Goal: Task Accomplishment & Management: Complete application form

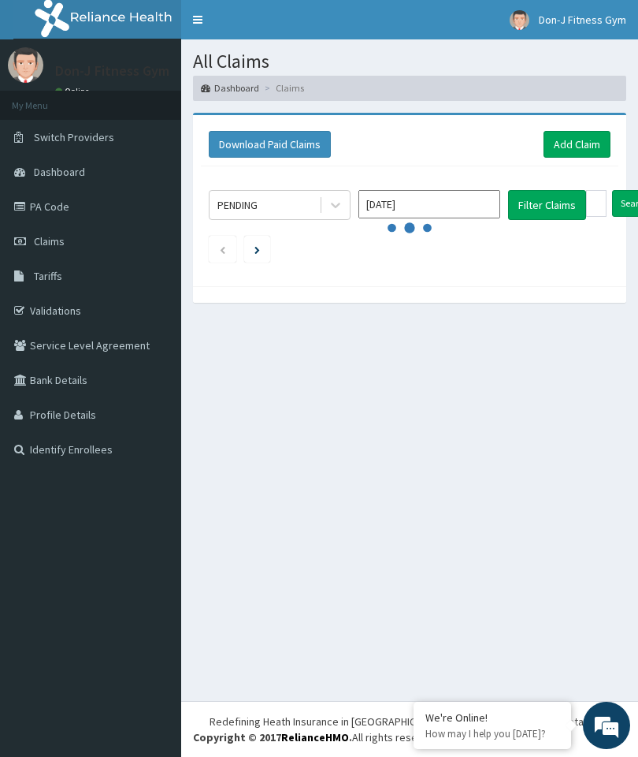
click at [52, 236] on span "Claims" at bounding box center [49, 241] width 31 height 14
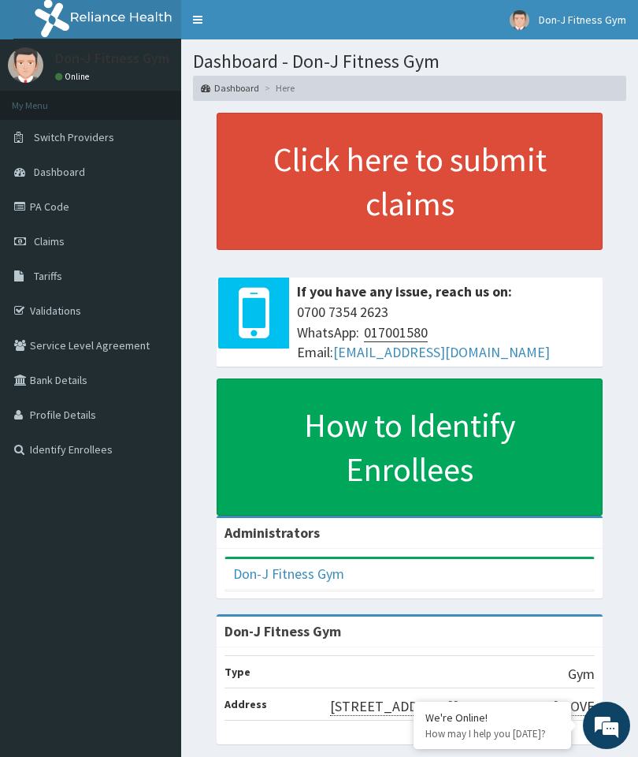
click at [47, 244] on span "Claims" at bounding box center [49, 241] width 31 height 14
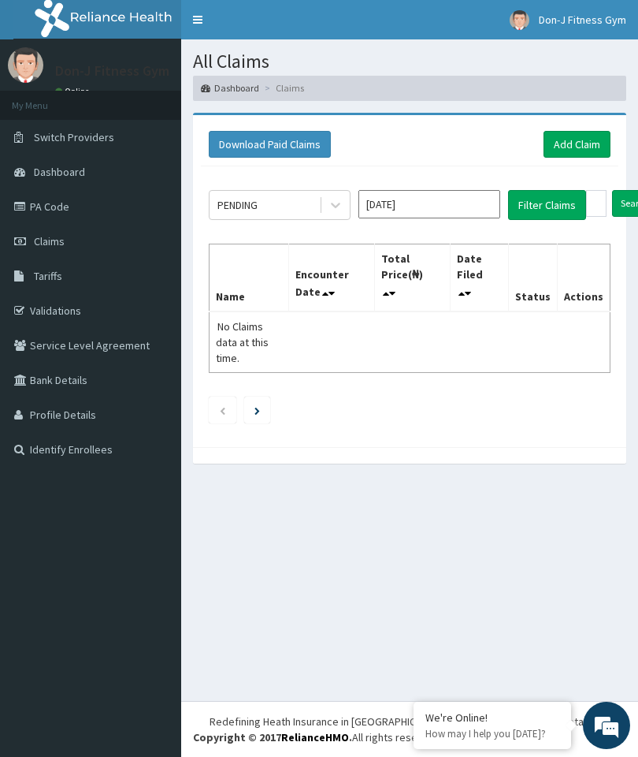
click at [583, 142] on link "Add Claim" at bounding box center [577, 144] width 67 height 27
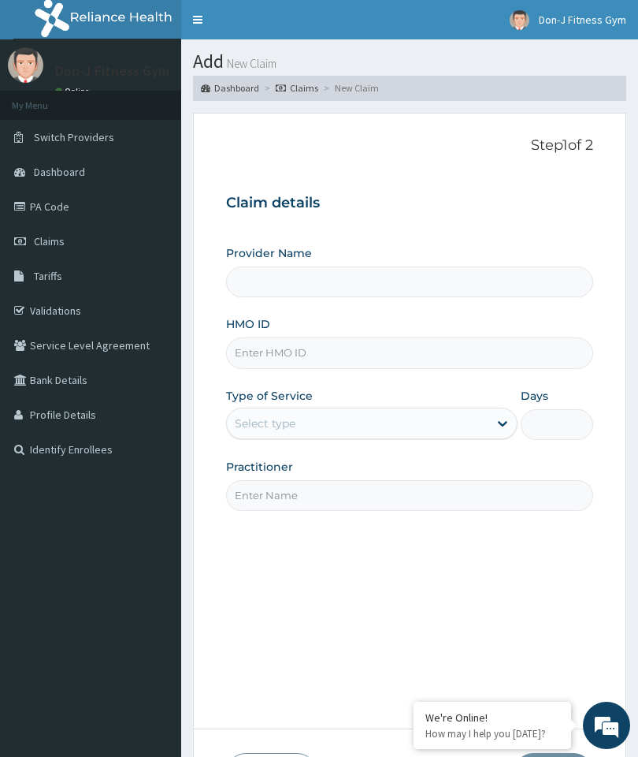
type input "Don-J Fitness Gym"
type input "1"
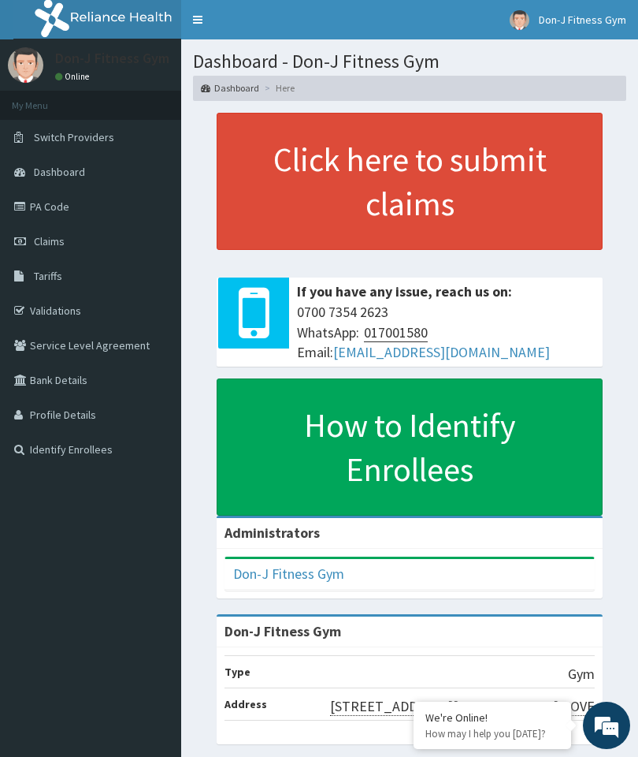
click at [55, 236] on span "Claims" at bounding box center [49, 241] width 31 height 14
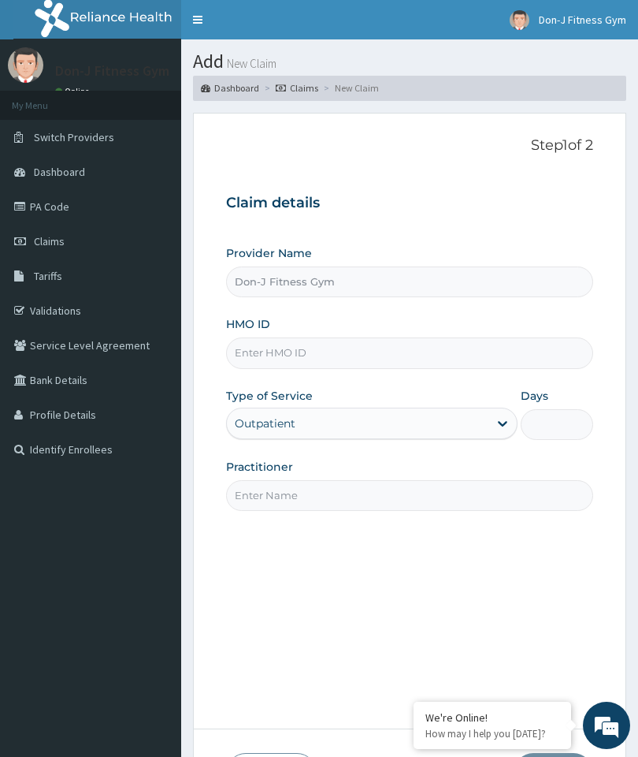
type input "Don-J Fitness Gym"
type input "1"
click at [264, 348] on input "HMO ID" at bounding box center [409, 352] width 367 height 31
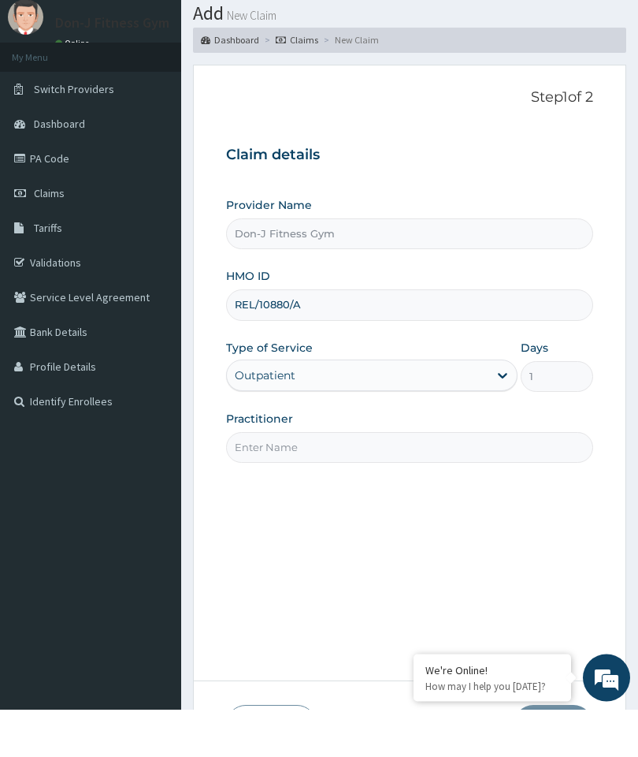
type input "REL/10880/A"
click at [262, 480] on input "Practitioner" at bounding box center [409, 495] width 367 height 31
type input "[PERSON_NAME]"
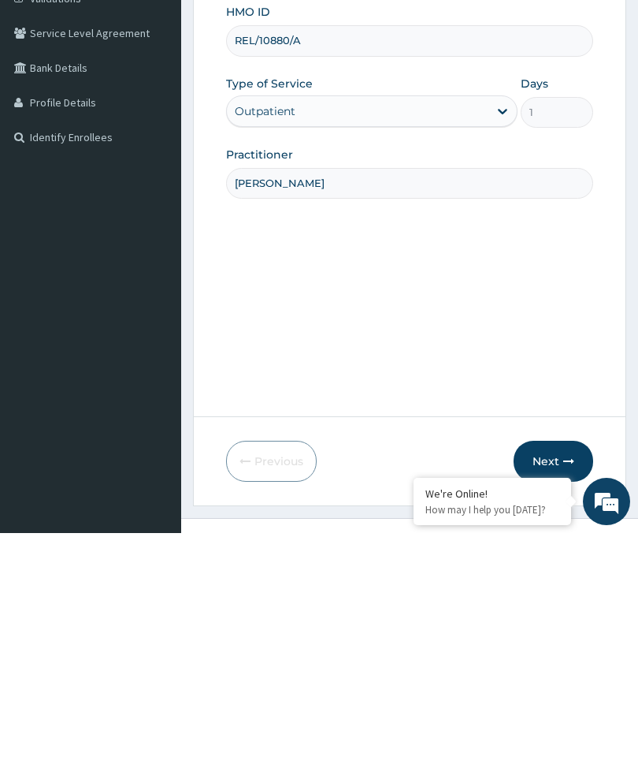
scroll to position [128, 0]
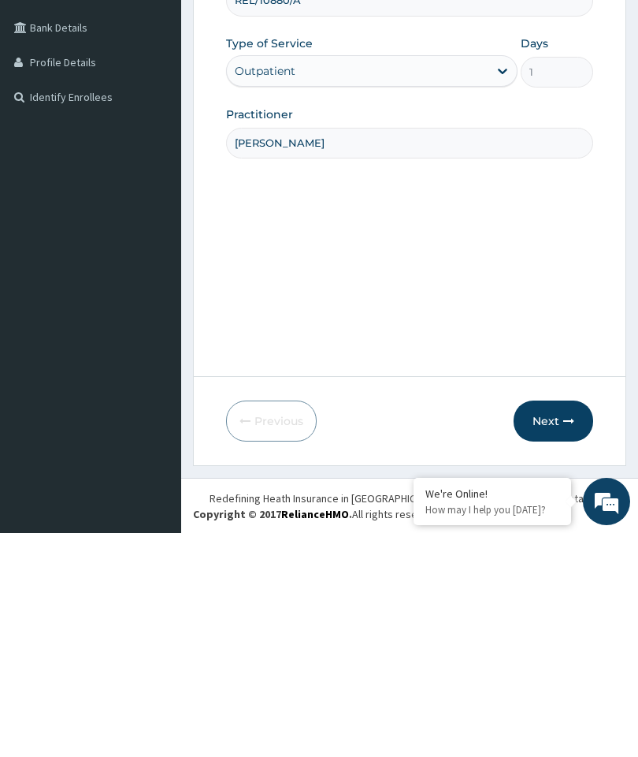
click at [560, 624] on button "Next" at bounding box center [554, 644] width 80 height 41
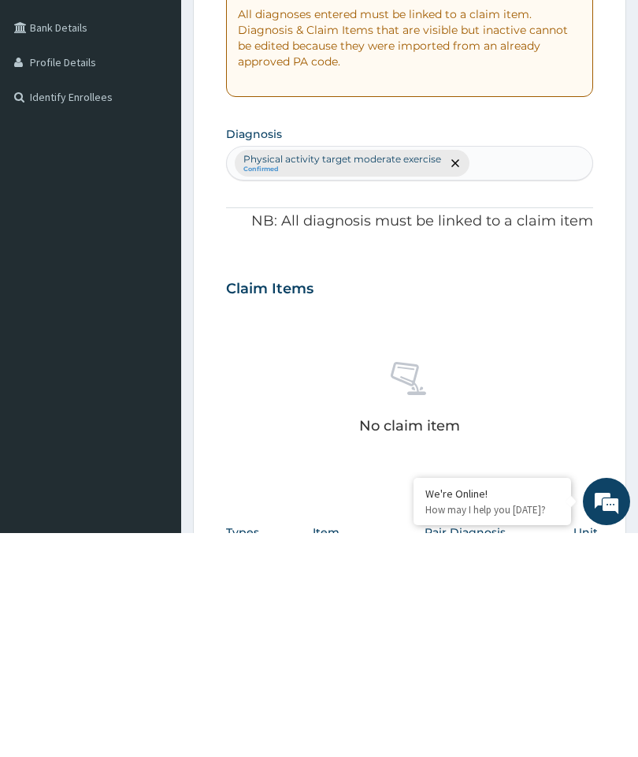
scroll to position [65, 0]
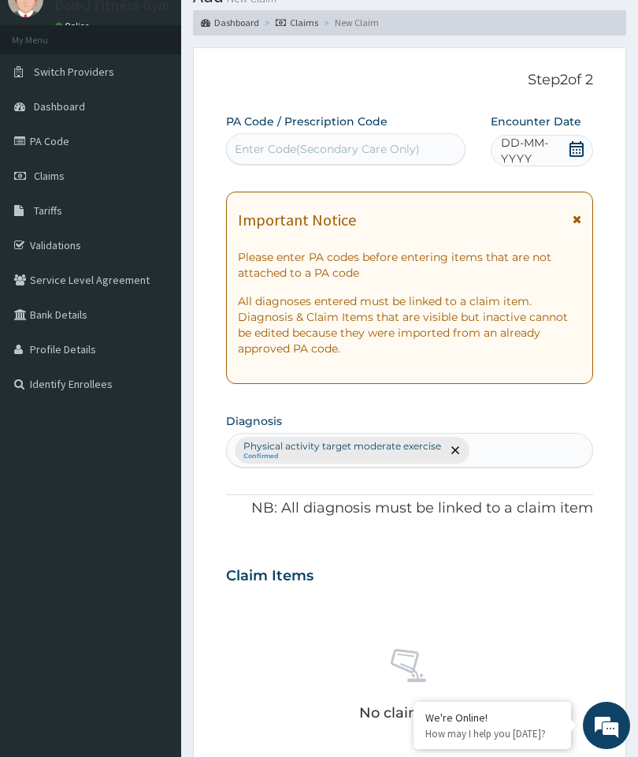
click at [575, 145] on icon at bounding box center [577, 149] width 14 height 16
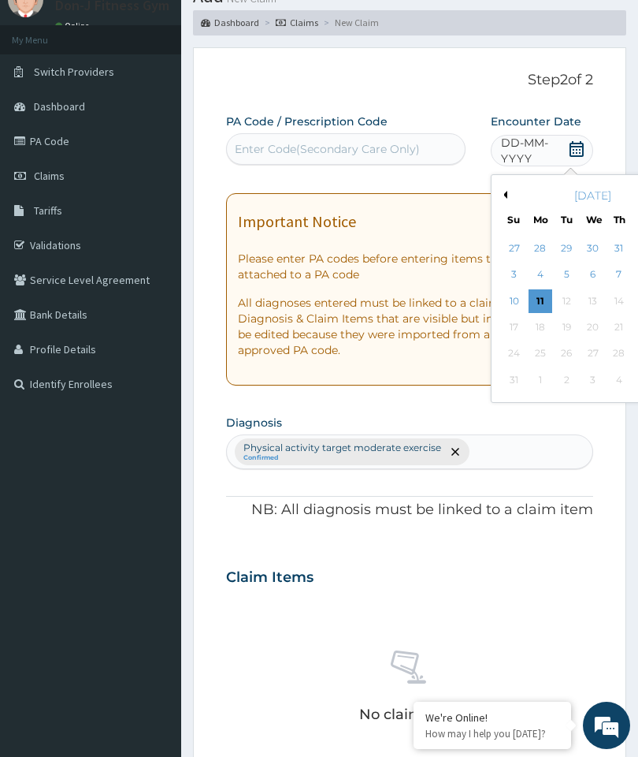
click at [541, 294] on div "11" at bounding box center [541, 301] width 24 height 24
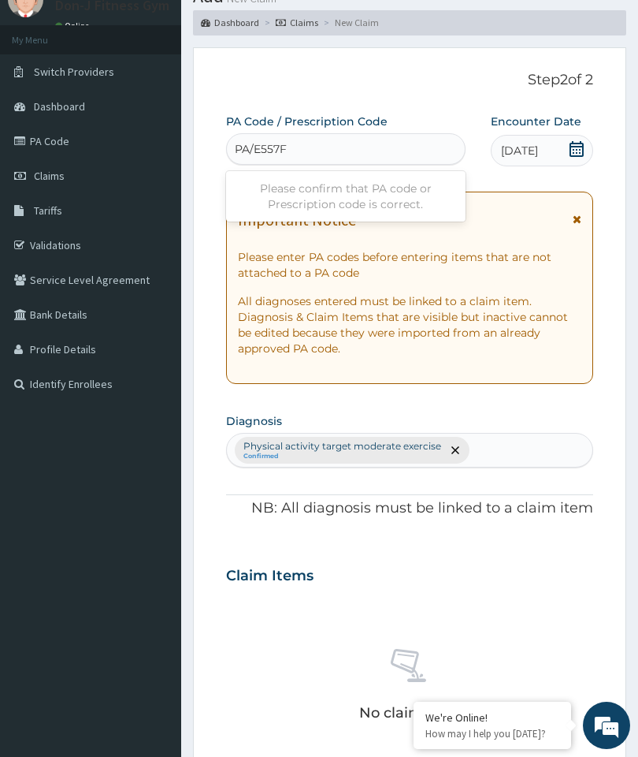
type input "PA/E557FA"
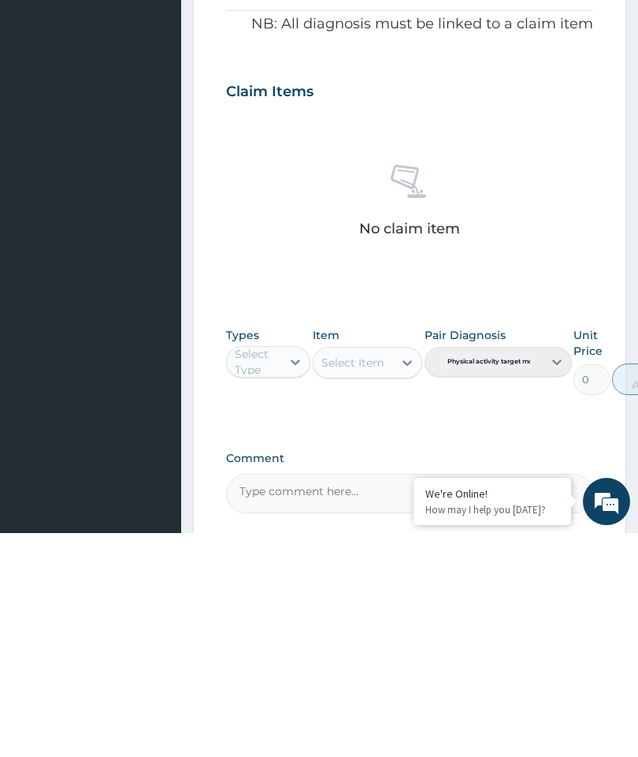
scroll to position [341, 0]
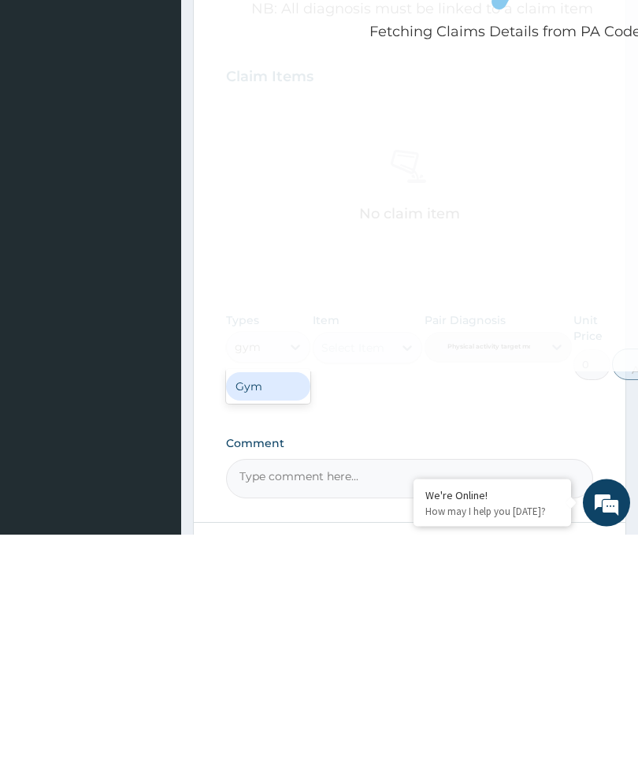
type input "gym"
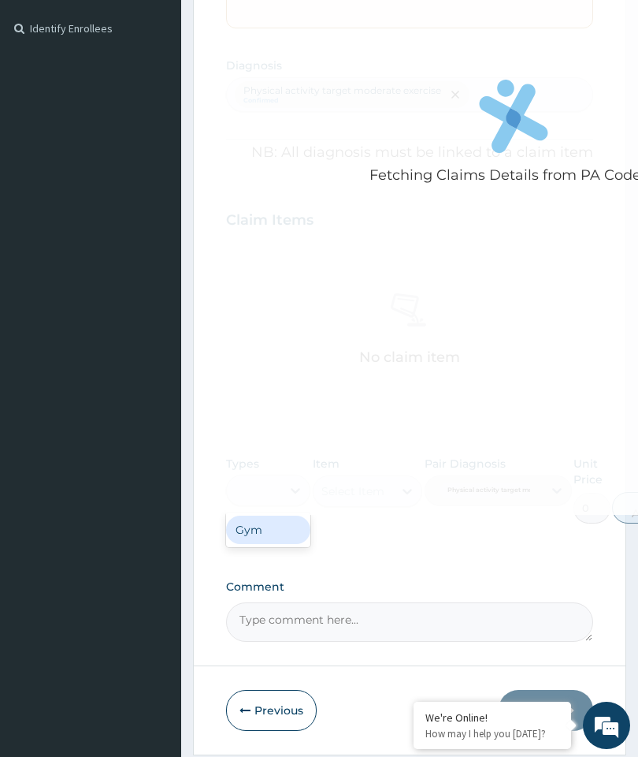
click at [266, 515] on div "Fetching Claims Details from PA Code....." at bounding box center [513, 136] width 575 height 757
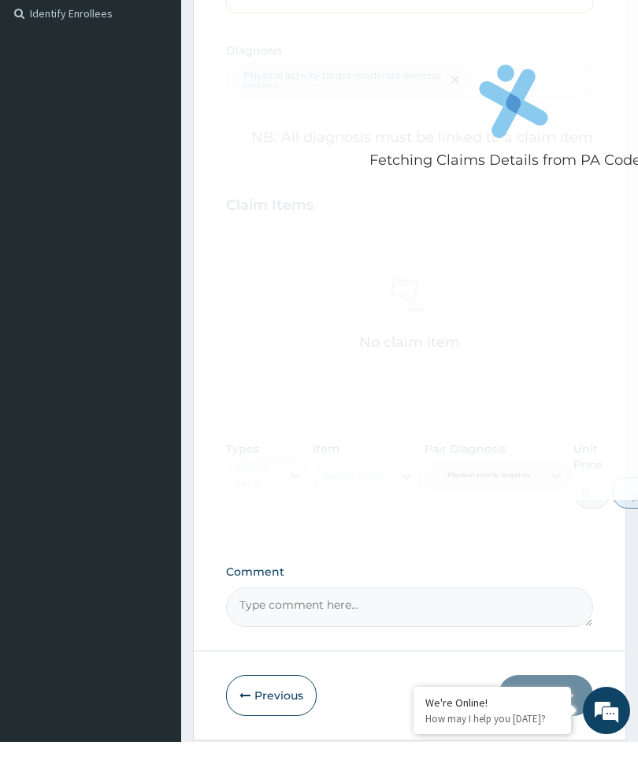
scroll to position [484, 0]
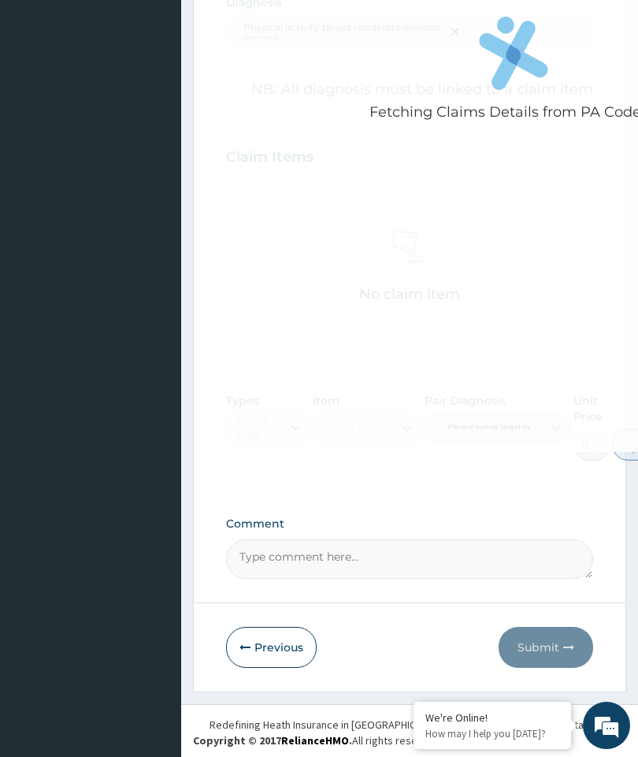
click at [287, 639] on button "Previous" at bounding box center [271, 647] width 91 height 41
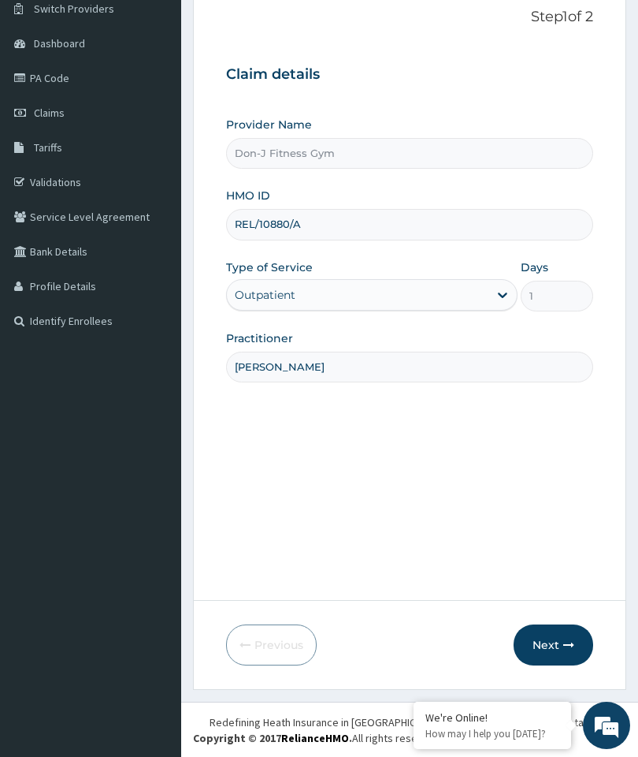
click at [554, 635] on button "Next" at bounding box center [554, 644] width 80 height 41
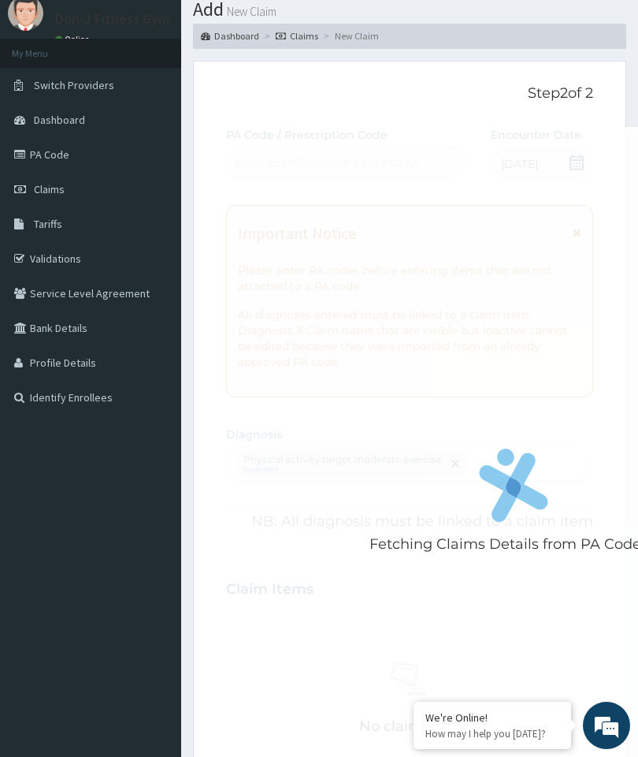
scroll to position [0, 0]
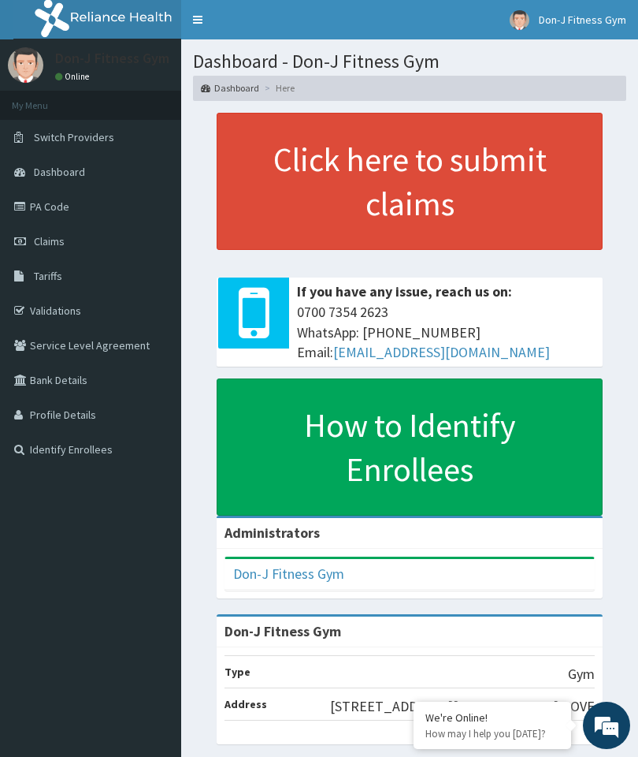
click at [54, 243] on span "Claims" at bounding box center [49, 241] width 31 height 14
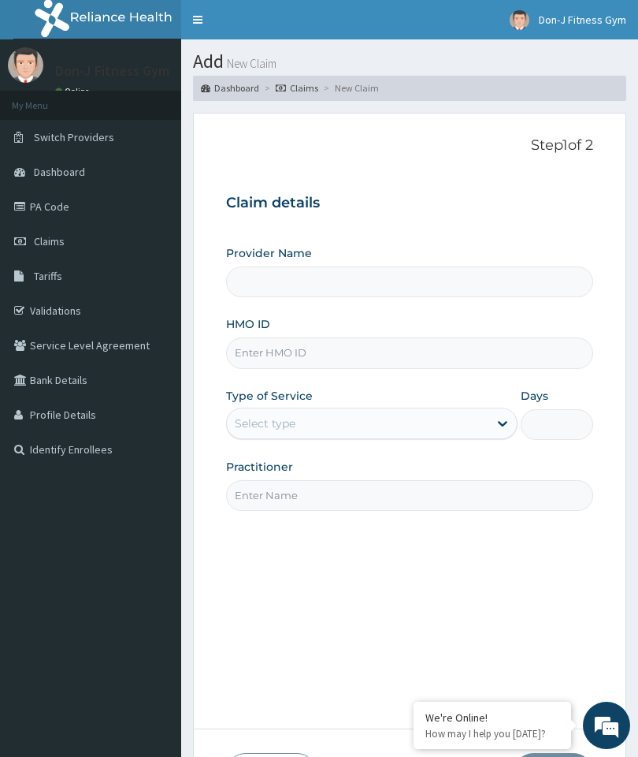
type input "Don-J Fitness Gym"
type input "1"
click at [260, 352] on input "HMO ID" at bounding box center [409, 352] width 367 height 31
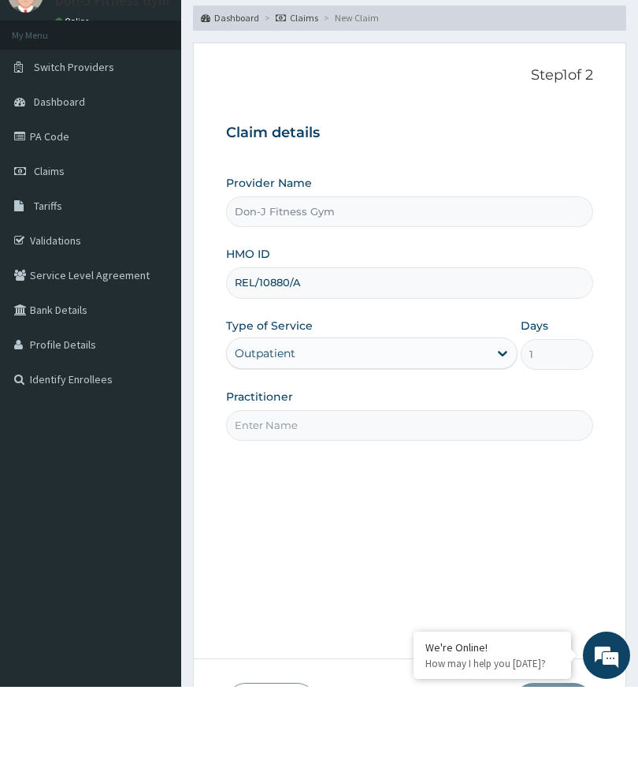
type input "REL/10880/A"
click at [264, 480] on input "Practitioner" at bounding box center [409, 495] width 367 height 31
type input "Justina okonkwo"
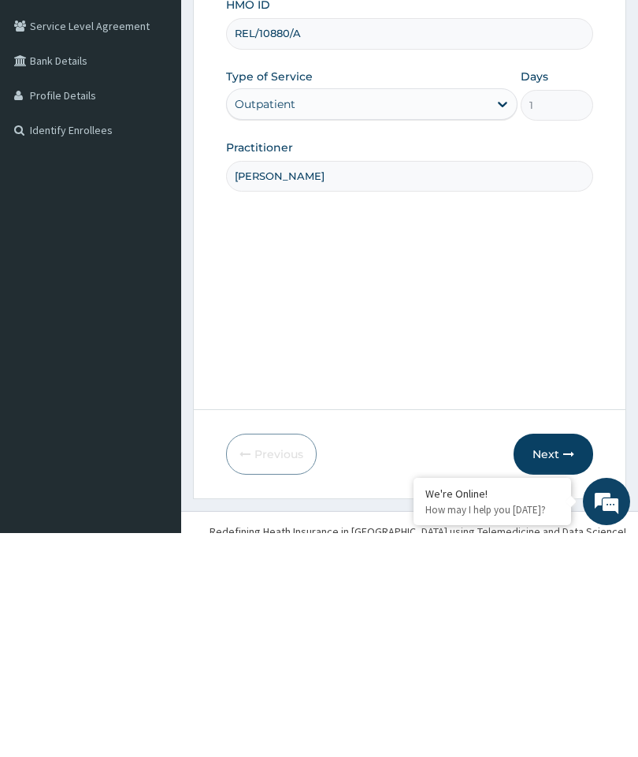
scroll to position [128, 0]
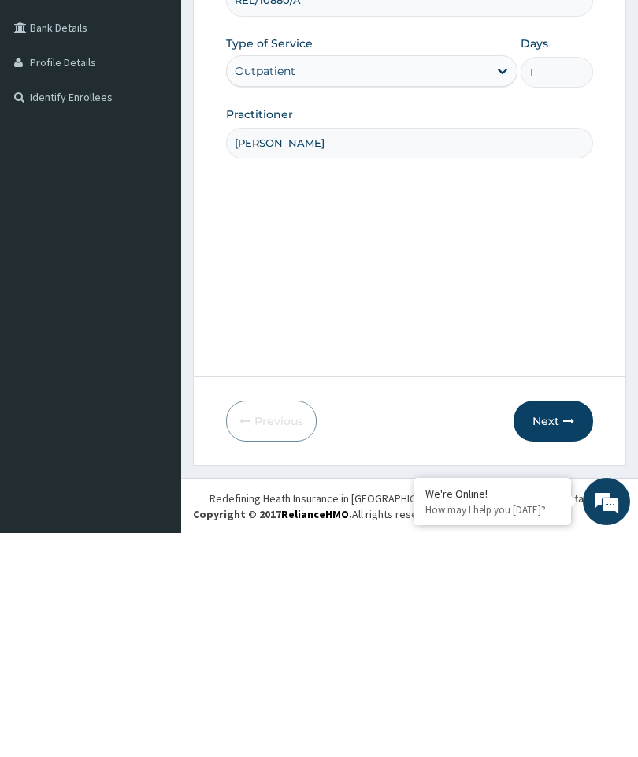
click at [553, 624] on button "Next" at bounding box center [554, 644] width 80 height 41
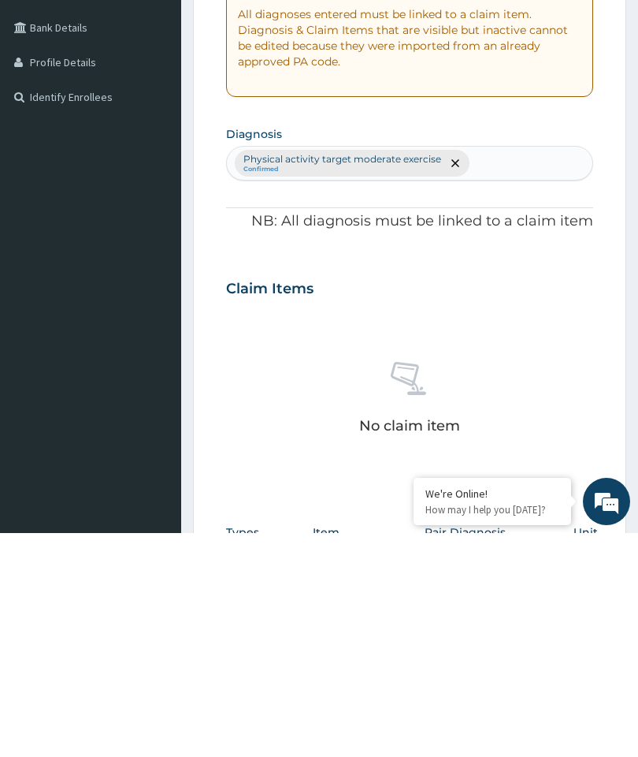
scroll to position [65, 0]
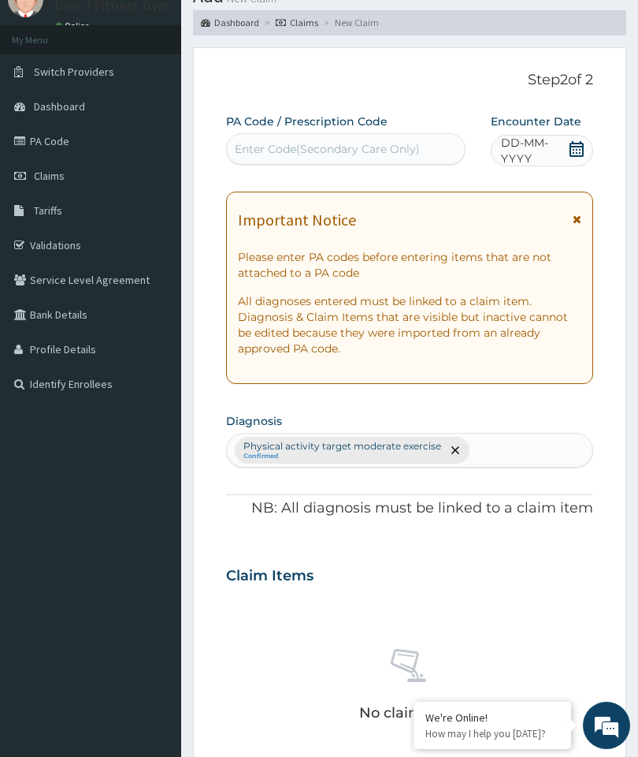
click at [577, 145] on icon at bounding box center [577, 149] width 14 height 16
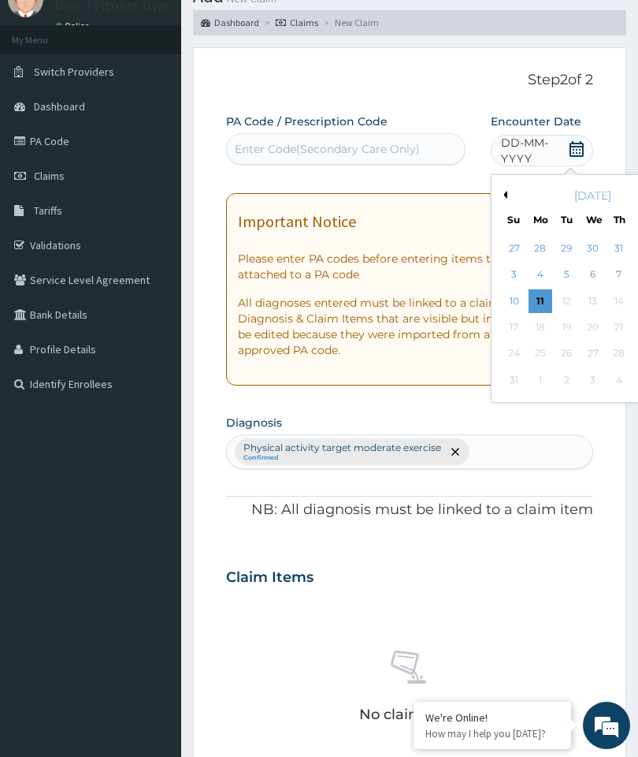
click at [535, 299] on div "11" at bounding box center [541, 301] width 24 height 24
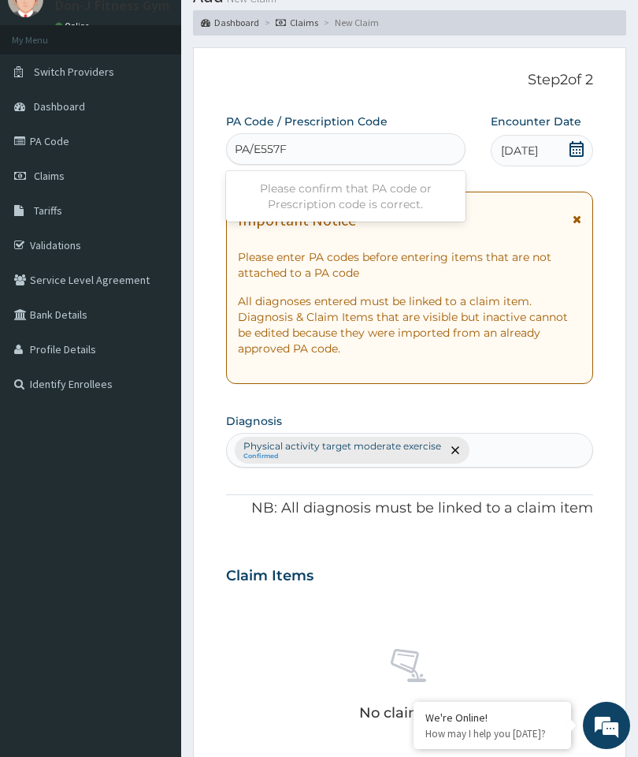
type input "PA/E557FA"
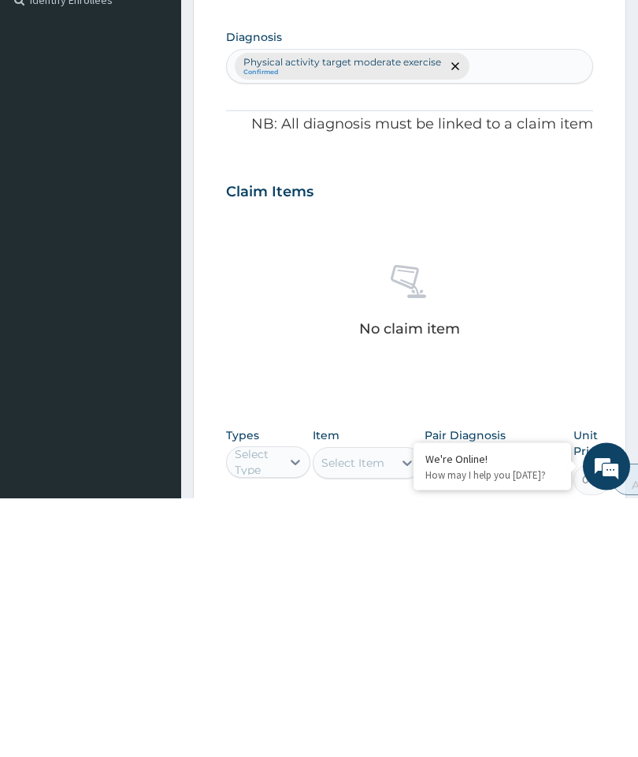
scroll to position [263, 0]
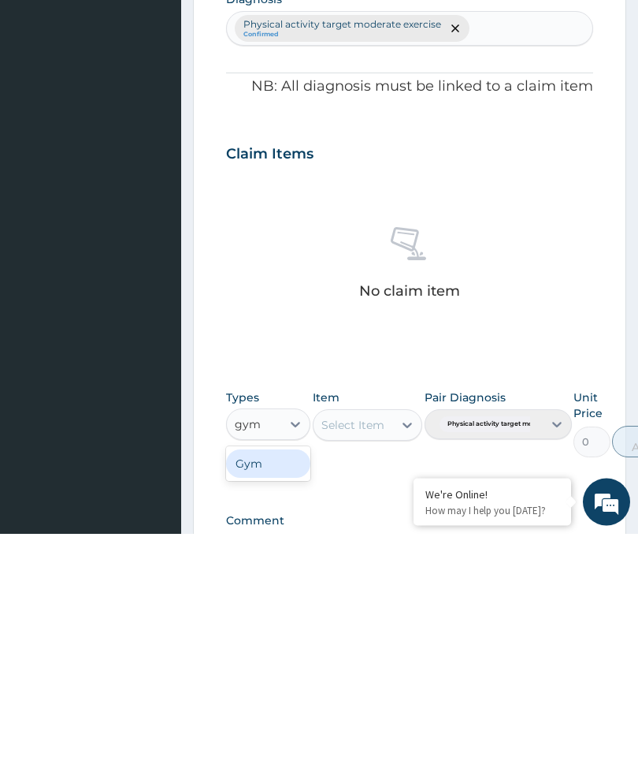
click at [272, 673] on div "Gym" at bounding box center [268, 687] width 84 height 28
type input "gym"
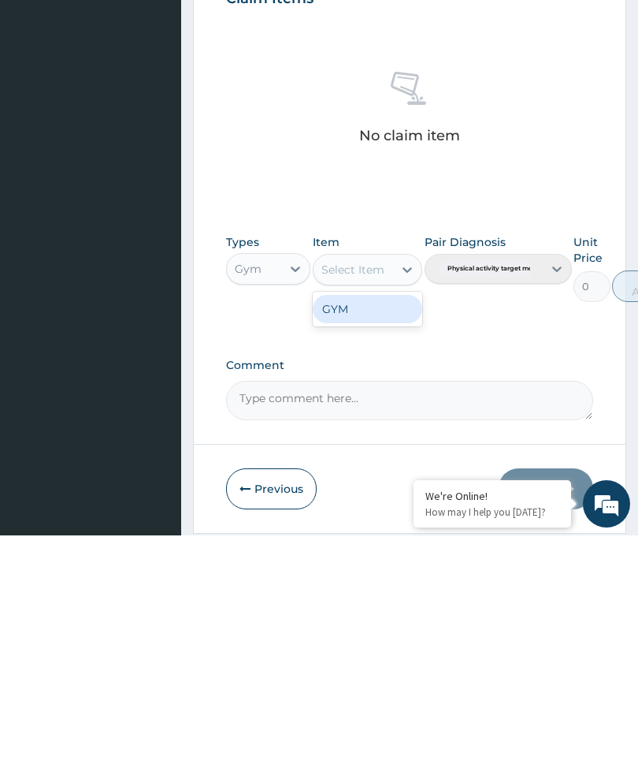
click at [378, 516] on div "GYM" at bounding box center [368, 530] width 110 height 28
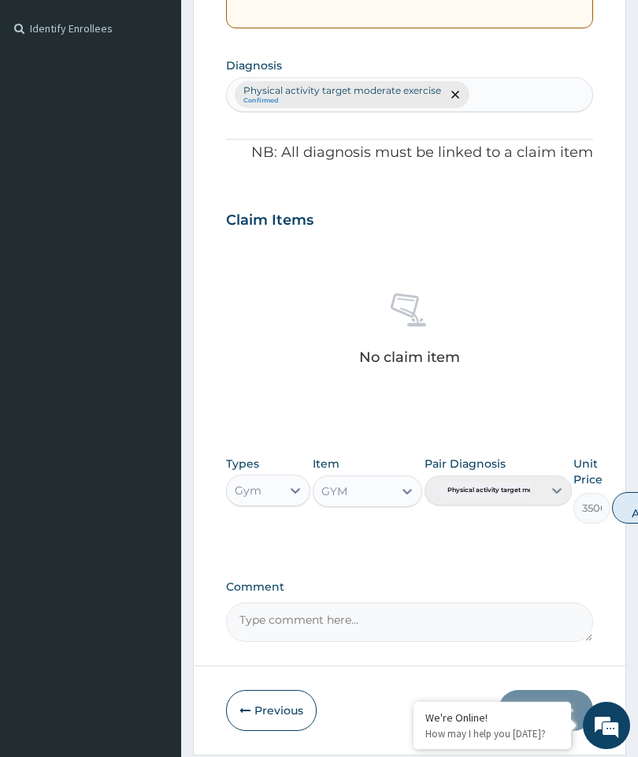
click at [631, 500] on button "Add" at bounding box center [643, 508] width 63 height 32
type input "0"
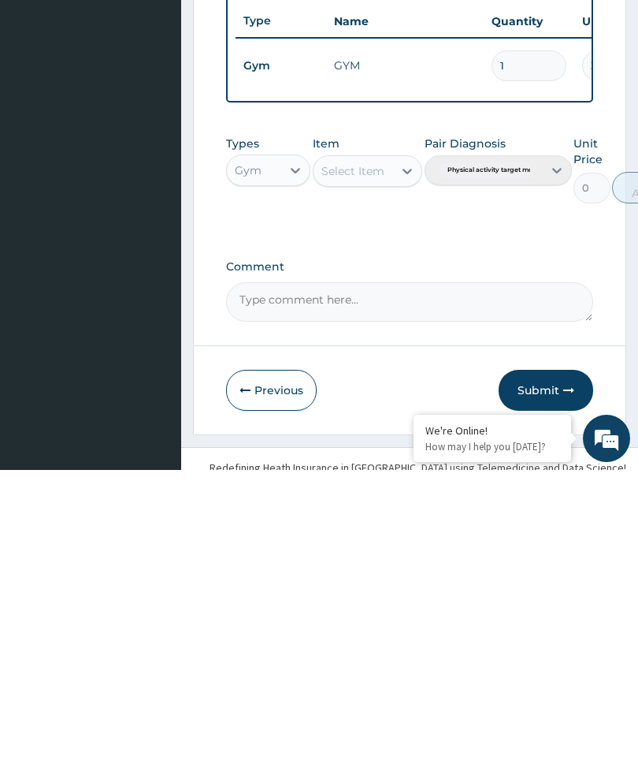
scroll to position [409, 0]
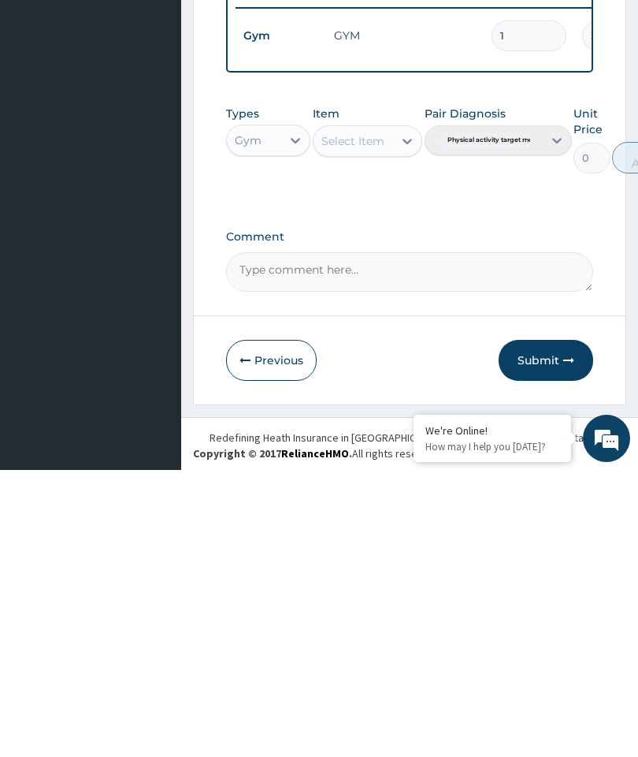
click at [278, 539] on textarea "Comment" at bounding box center [409, 558] width 367 height 39
type textarea "Gym session"
click at [549, 627] on button "Submit" at bounding box center [546, 647] width 95 height 41
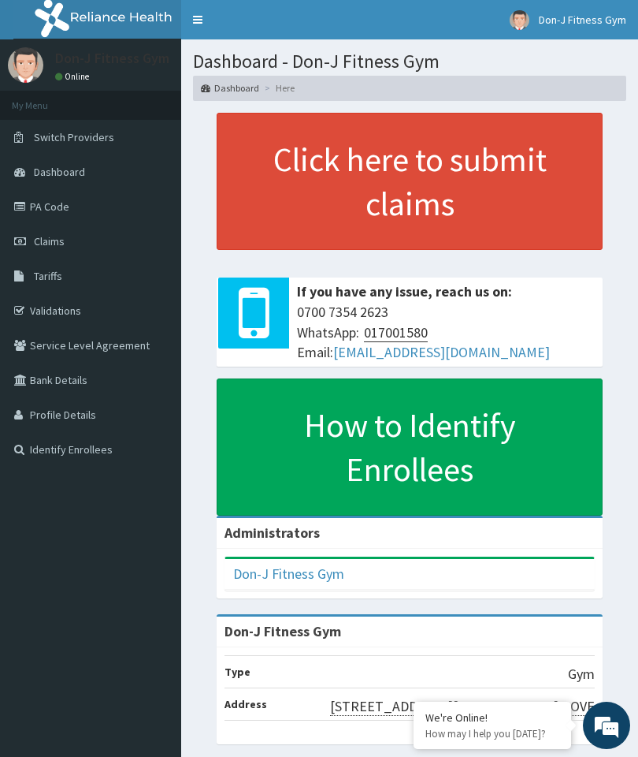
click at [54, 244] on span "Claims" at bounding box center [49, 241] width 31 height 14
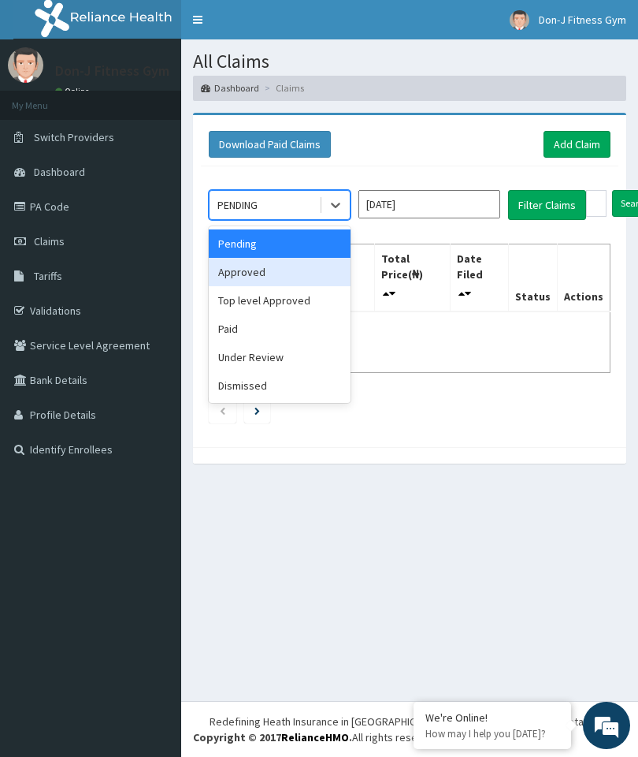
click at [279, 270] on div "Approved" at bounding box center [280, 272] width 142 height 28
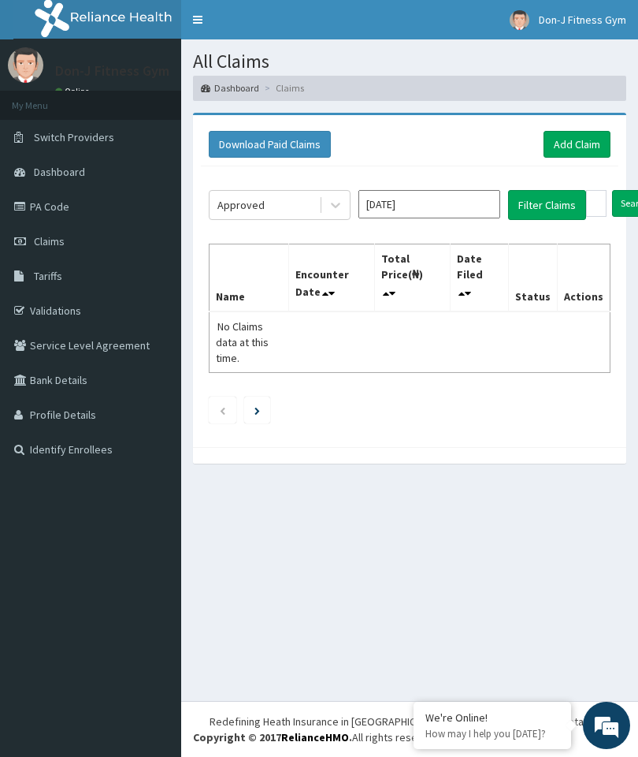
click at [552, 199] on button "Filter Claims" at bounding box center [547, 205] width 78 height 30
